Goal: Find specific fact: Find specific fact

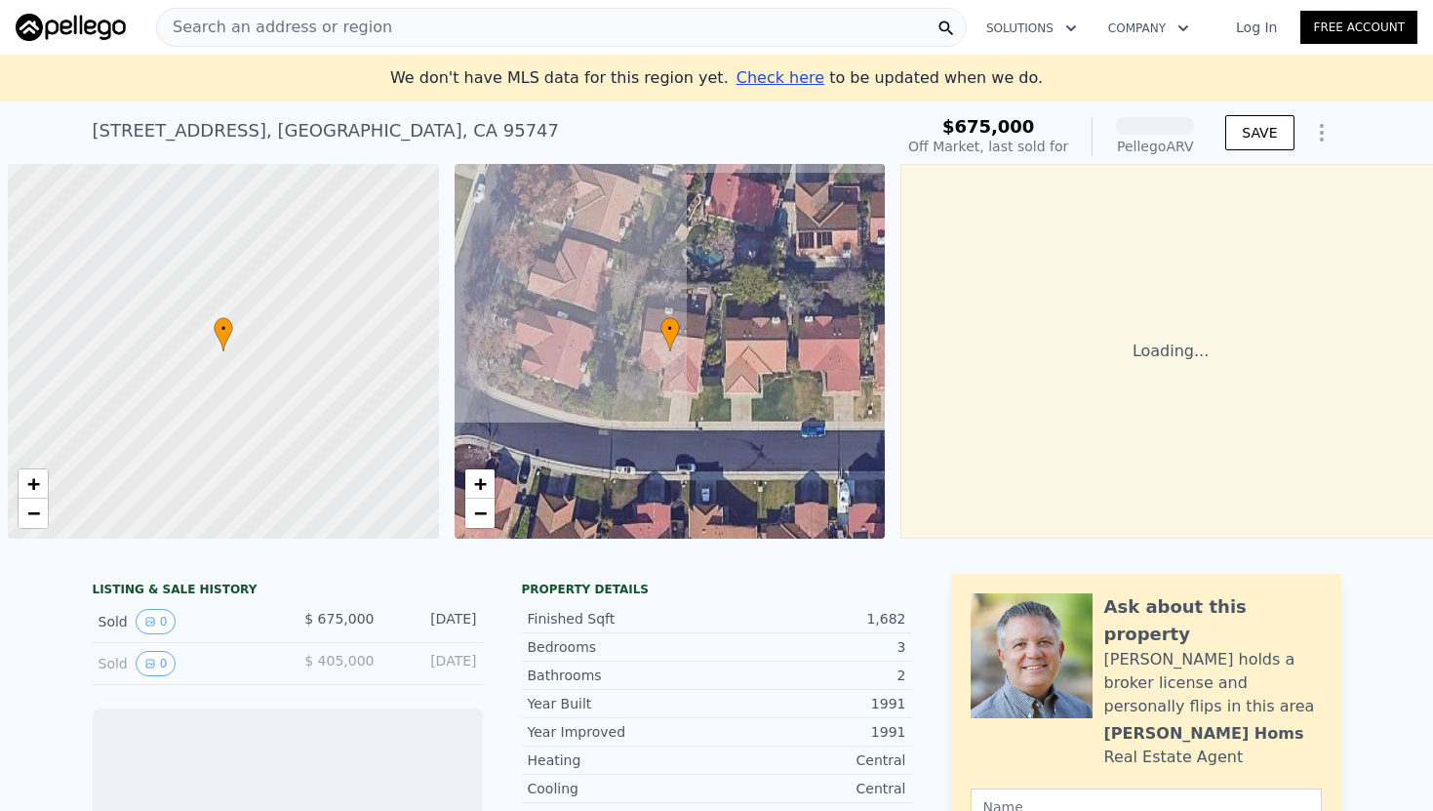
scroll to position [0, 8]
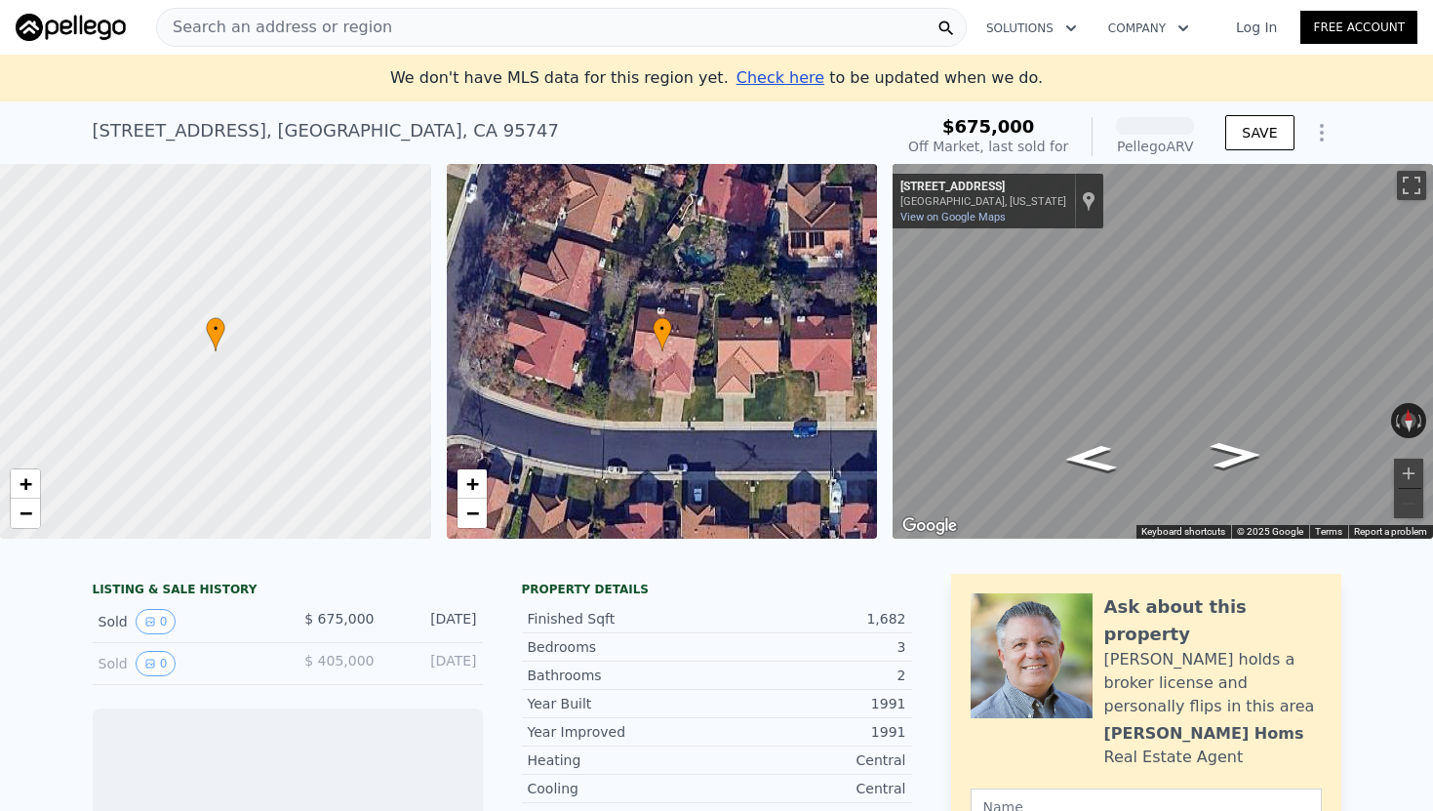
click at [432, 18] on div "Search an address or region" at bounding box center [561, 27] width 811 height 39
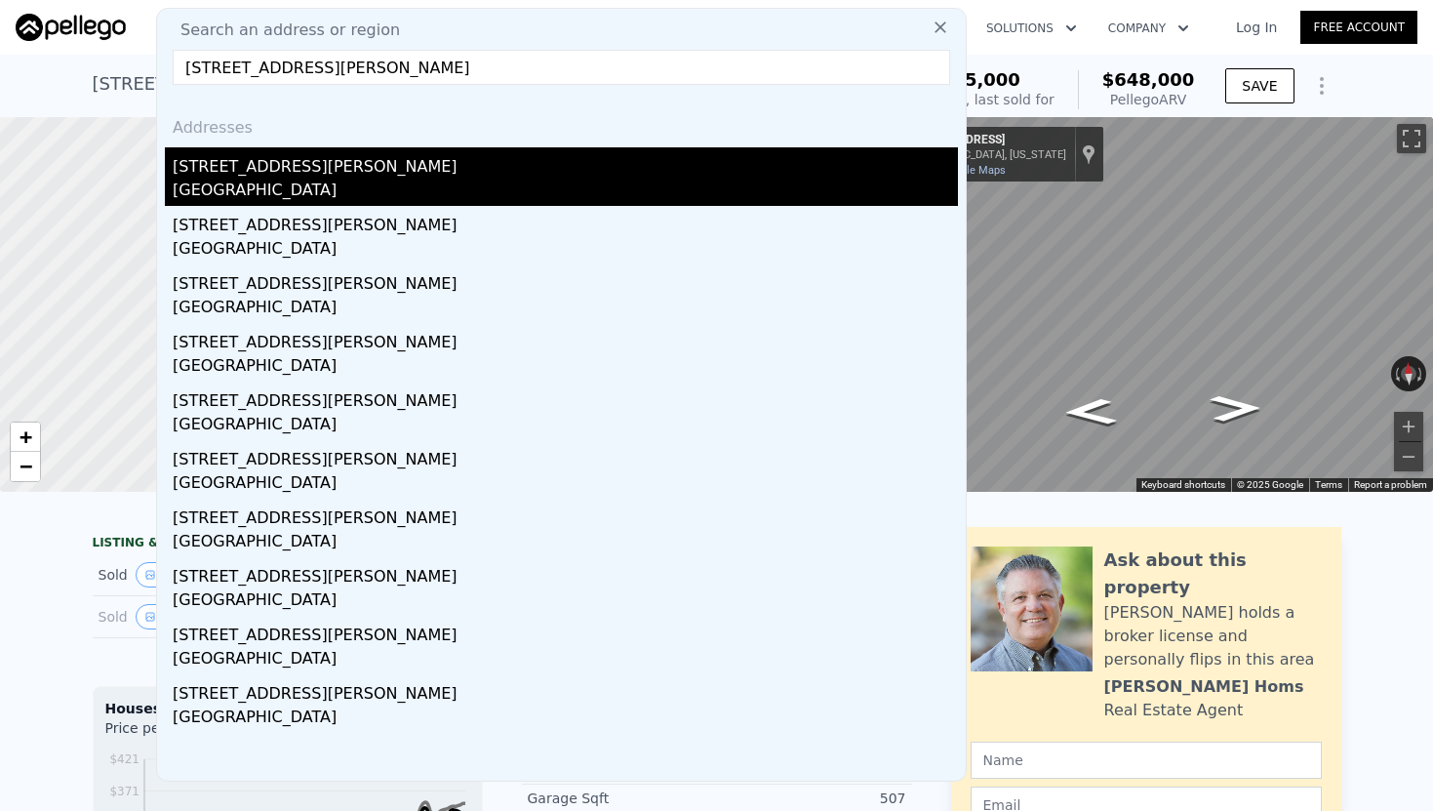
type input "[STREET_ADDRESS][PERSON_NAME]"
click at [375, 170] on div "[STREET_ADDRESS][PERSON_NAME]" at bounding box center [565, 162] width 785 height 31
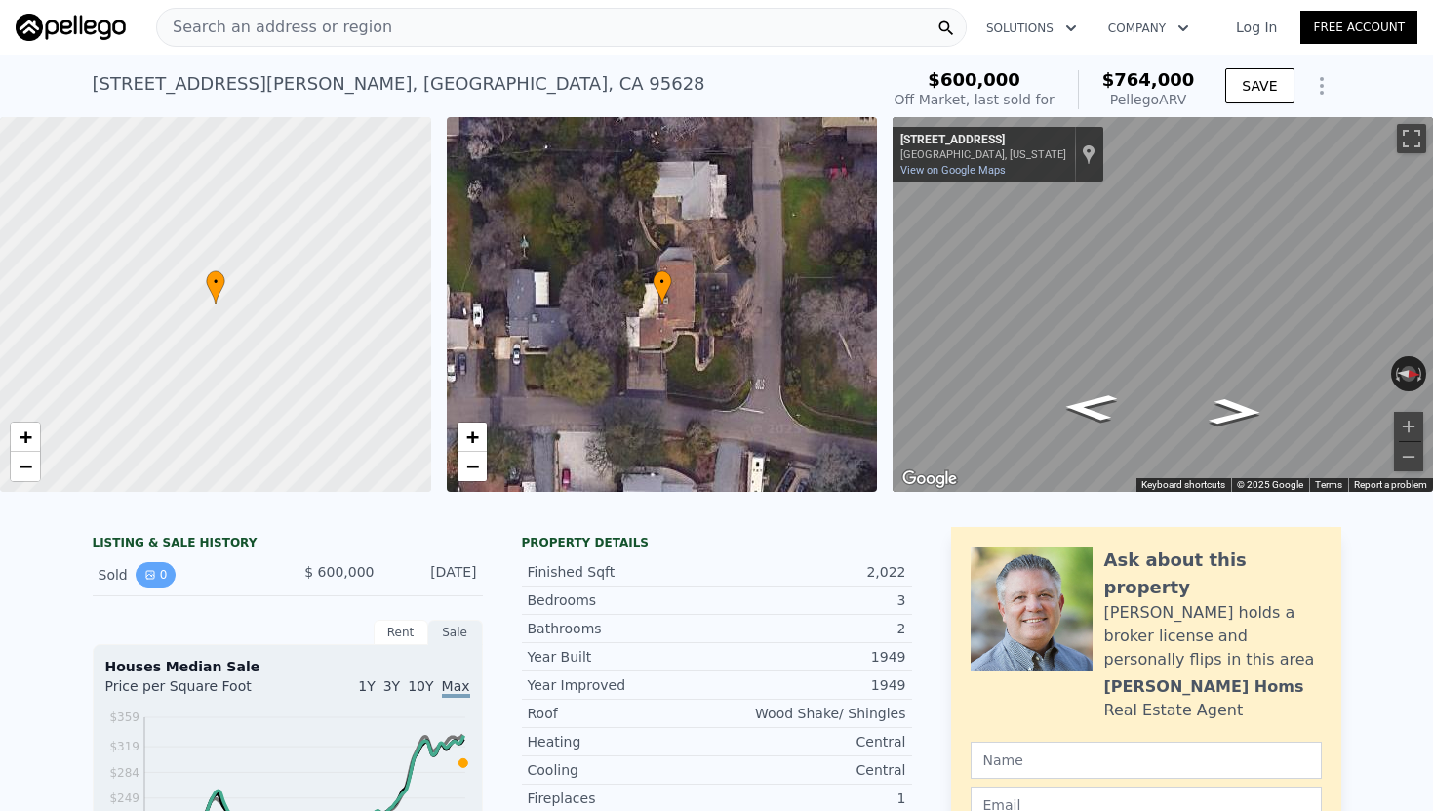
click at [140, 575] on button "0" at bounding box center [156, 574] width 41 height 25
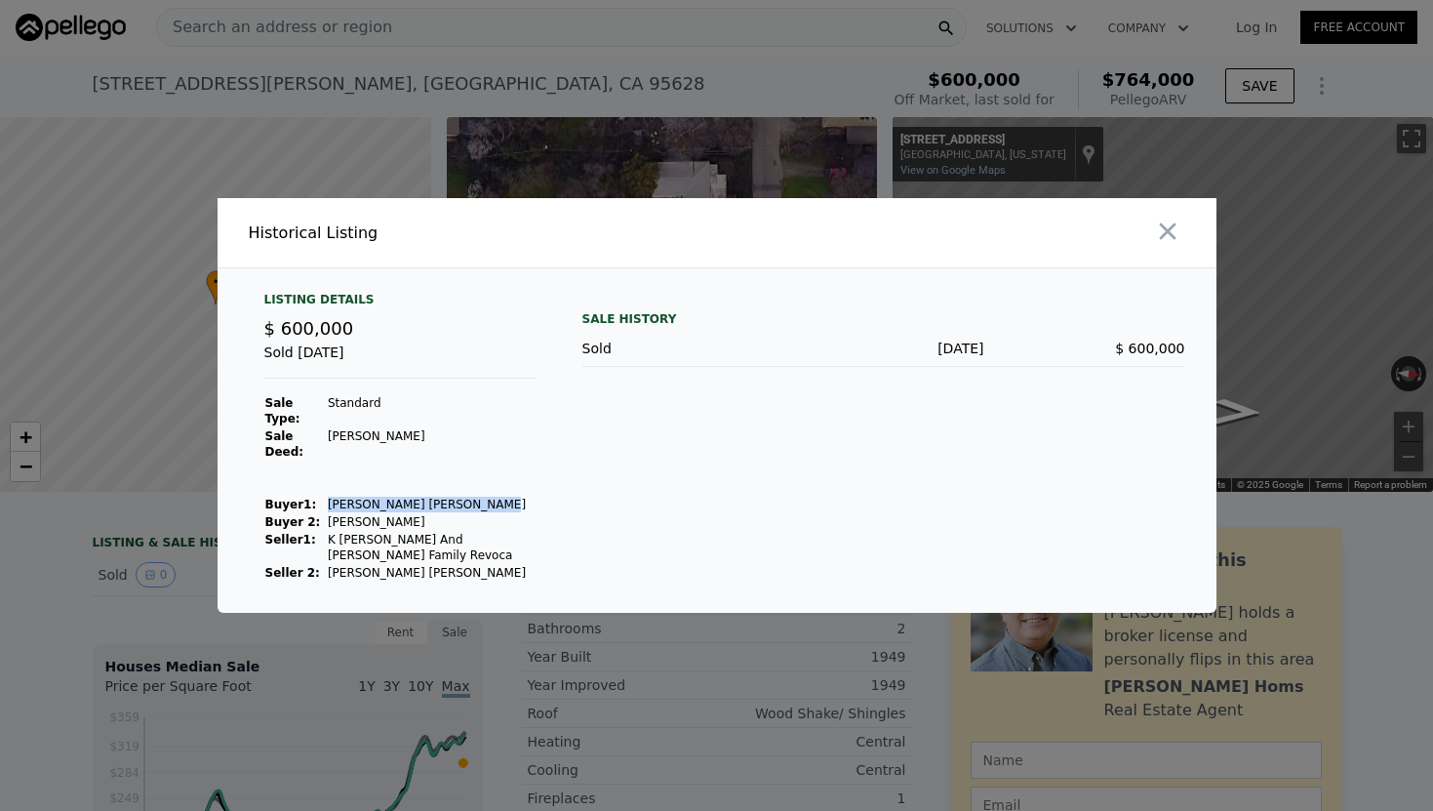
drag, startPoint x: 475, startPoint y: 502, endPoint x: 318, endPoint y: 504, distance: 157.1
click at [318, 504] on tr "Buyer 1 : [PERSON_NAME] [PERSON_NAME]" at bounding box center [399, 505] width 271 height 18
copy tr "[PERSON_NAME] [PERSON_NAME]"
drag, startPoint x: 447, startPoint y: 521, endPoint x: 326, endPoint y: 524, distance: 121.0
click at [327, 524] on td "[PERSON_NAME]" at bounding box center [431, 522] width 209 height 18
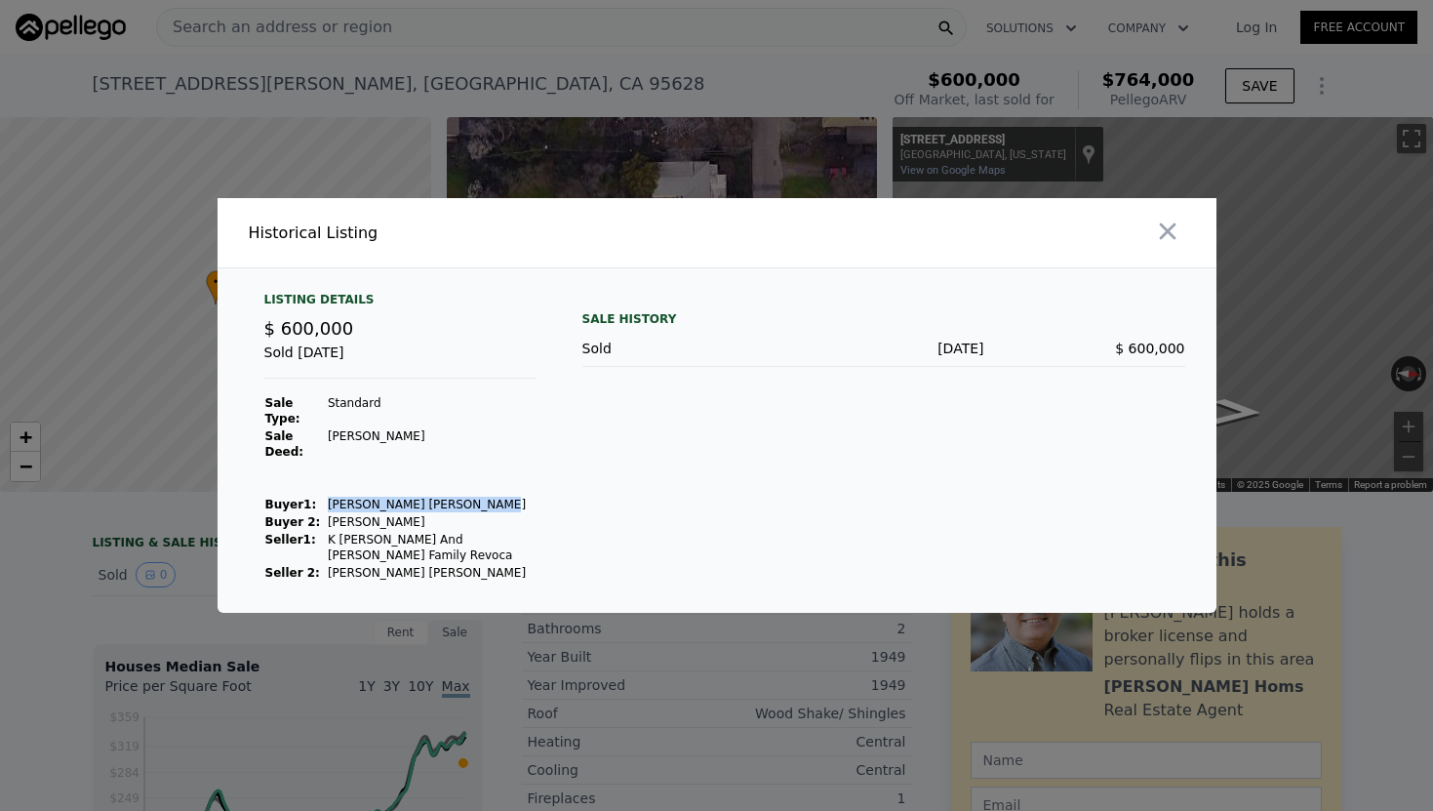
copy td "[PERSON_NAME]"
click at [1173, 227] on icon "button" at bounding box center [1167, 231] width 27 height 27
